Goal: Find specific page/section: Find specific page/section

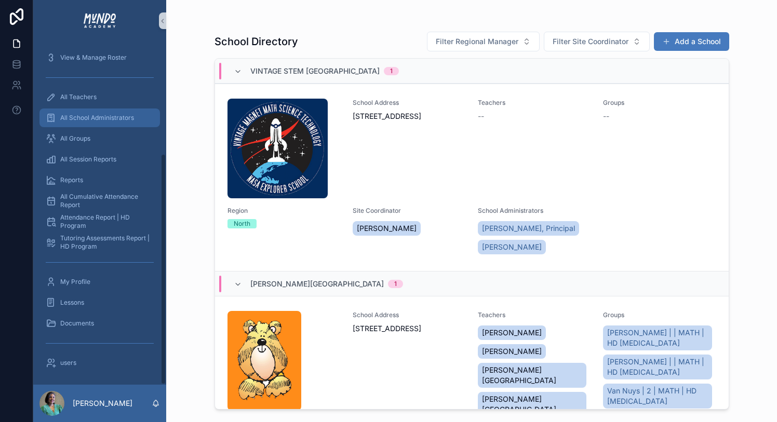
scroll to position [166, 0]
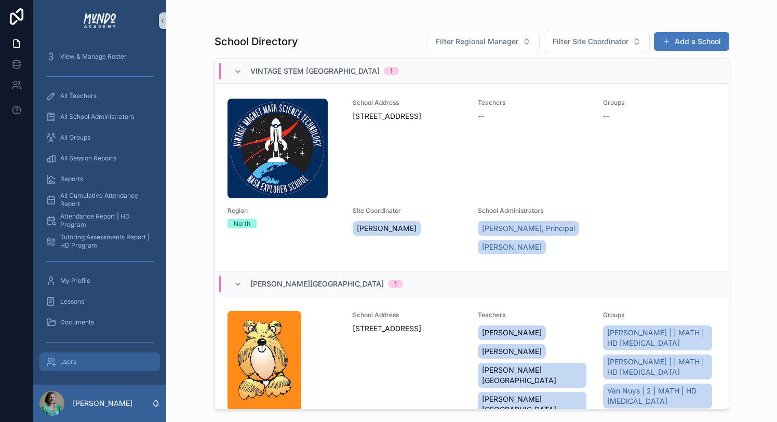
click at [68, 362] on span "users" at bounding box center [68, 362] width 16 height 8
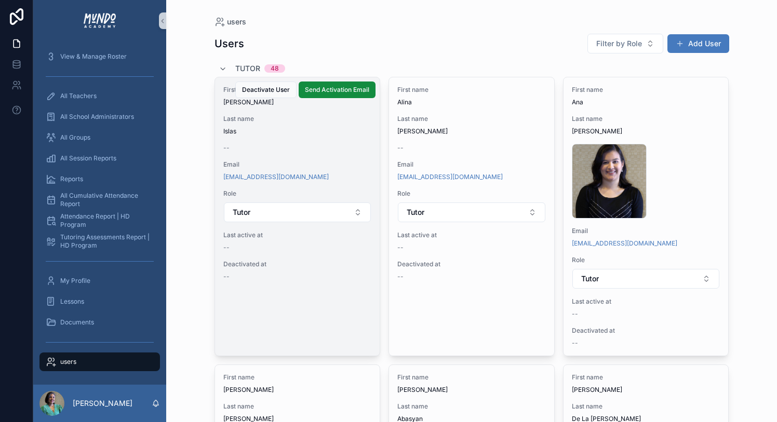
scroll to position [3940, 0]
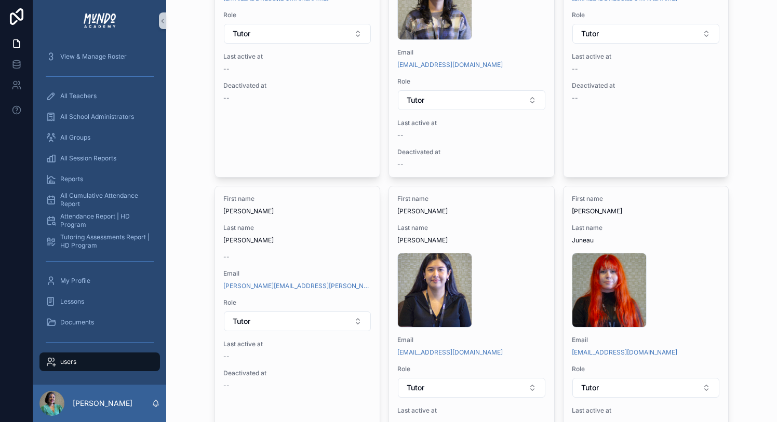
click at [200, 266] on div "users Users Filter by Role Add User Tutor 48 First name [PERSON_NAME] Last name…" at bounding box center [471, 211] width 611 height 422
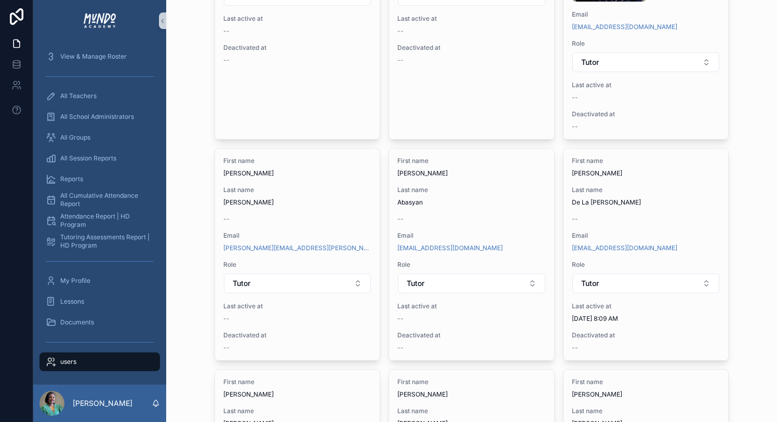
scroll to position [0, 0]
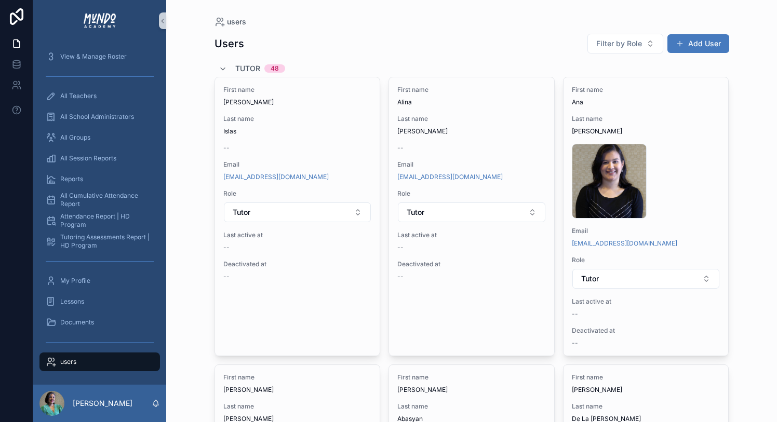
click at [228, 66] on div "Tutor 48" at bounding box center [252, 68] width 66 height 17
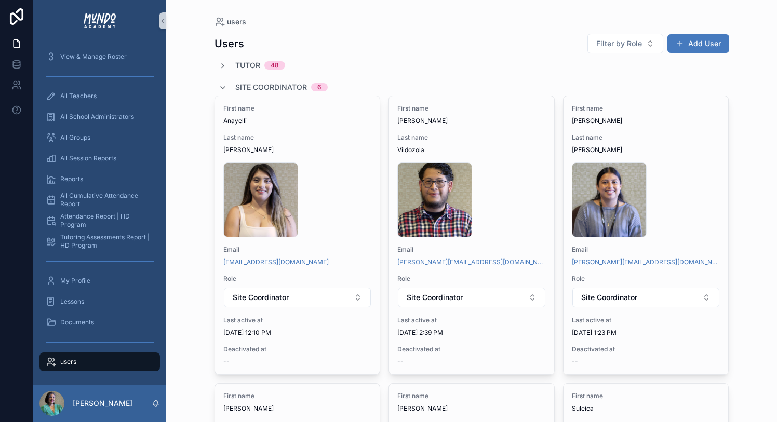
click at [228, 66] on div "Tutor 48" at bounding box center [252, 65] width 66 height 10
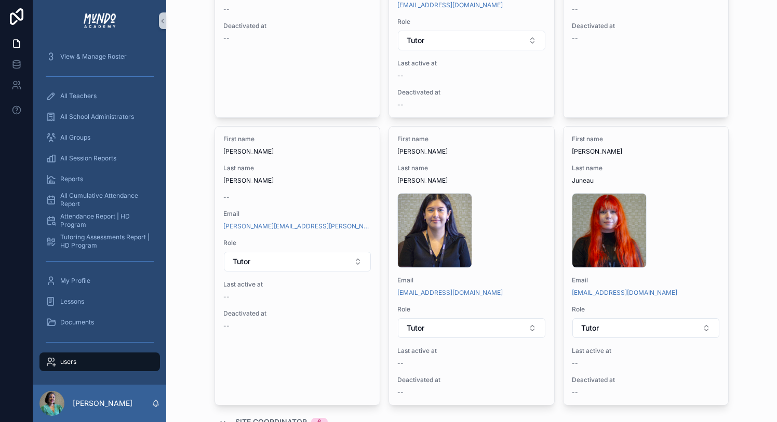
scroll to position [4036, 0]
